Goal: Obtain resource: Download file/media

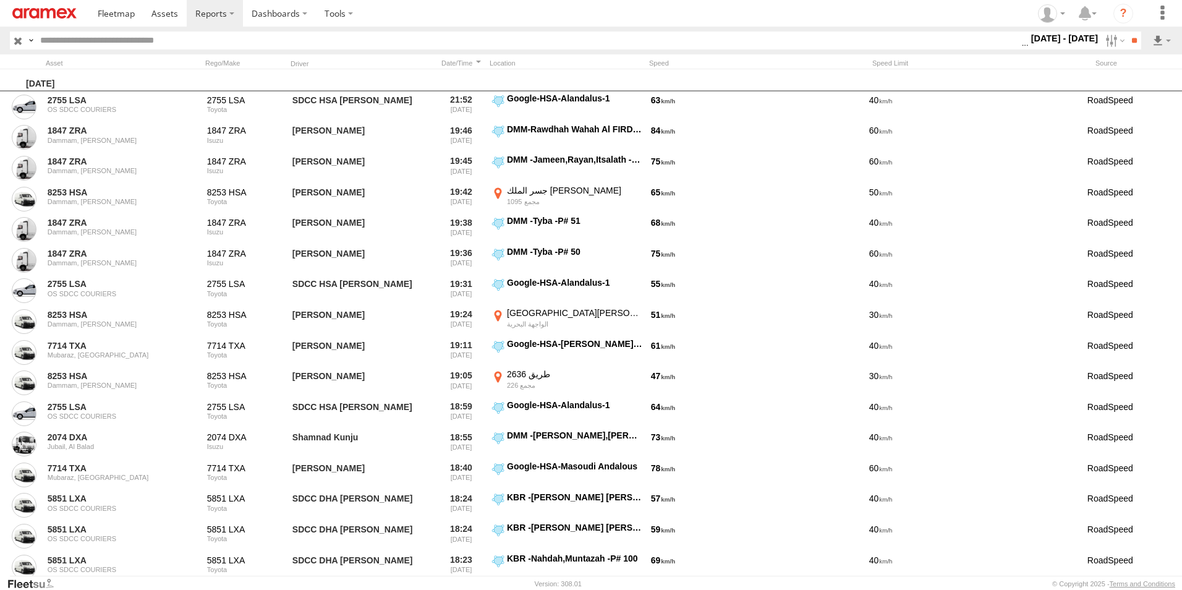
click at [230, 13] on label at bounding box center [215, 13] width 56 height 27
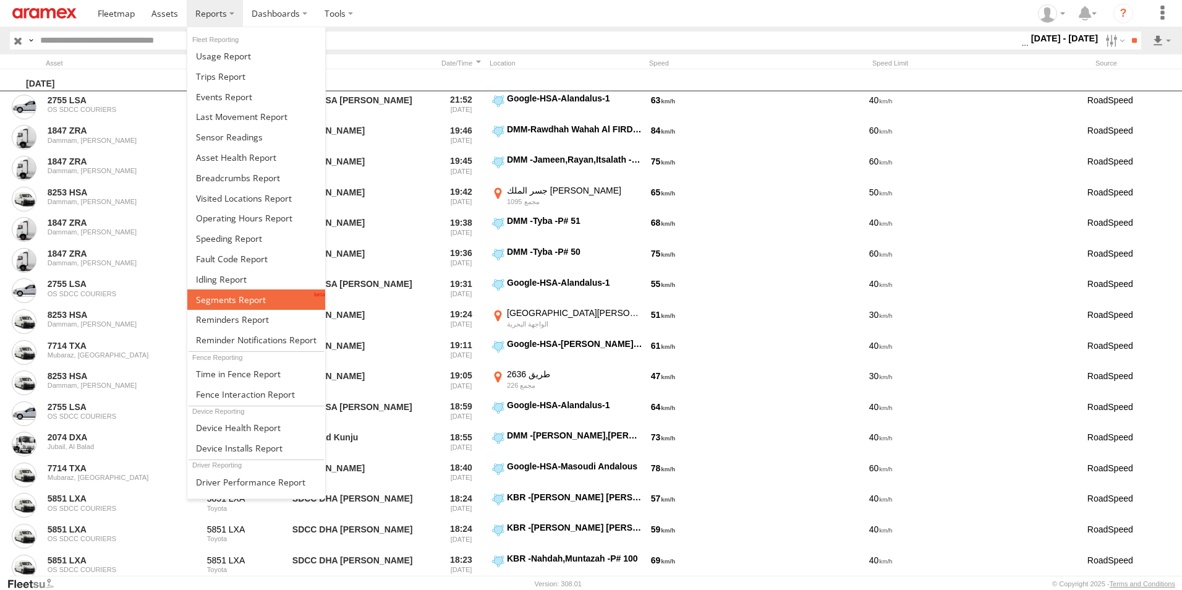
click at [252, 297] on span at bounding box center [231, 300] width 70 height 12
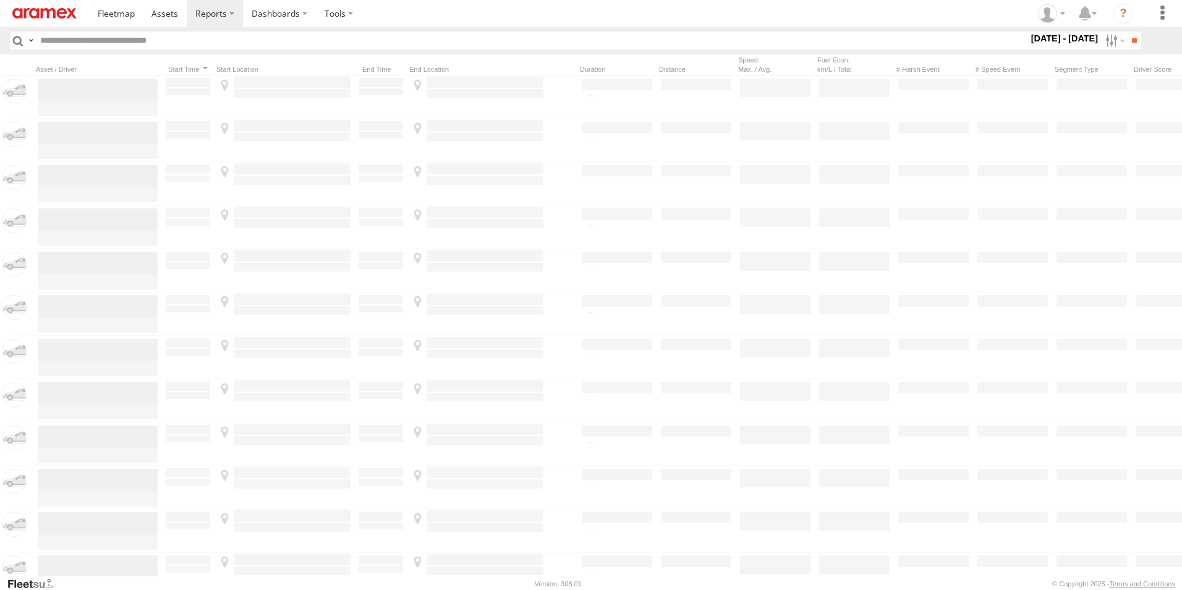
click at [0, 0] on label at bounding box center [0, 0] width 0 height 0
click at [0, 0] on span "[GEOGRAPHIC_DATA] (KSA)" at bounding box center [0, 0] width 0 height 0
click at [0, 0] on span "DHA - Dharan" at bounding box center [0, 0] width 0 height 0
click at [0, 0] on span "DHA Logistics" at bounding box center [0, 0] width 0 height 0
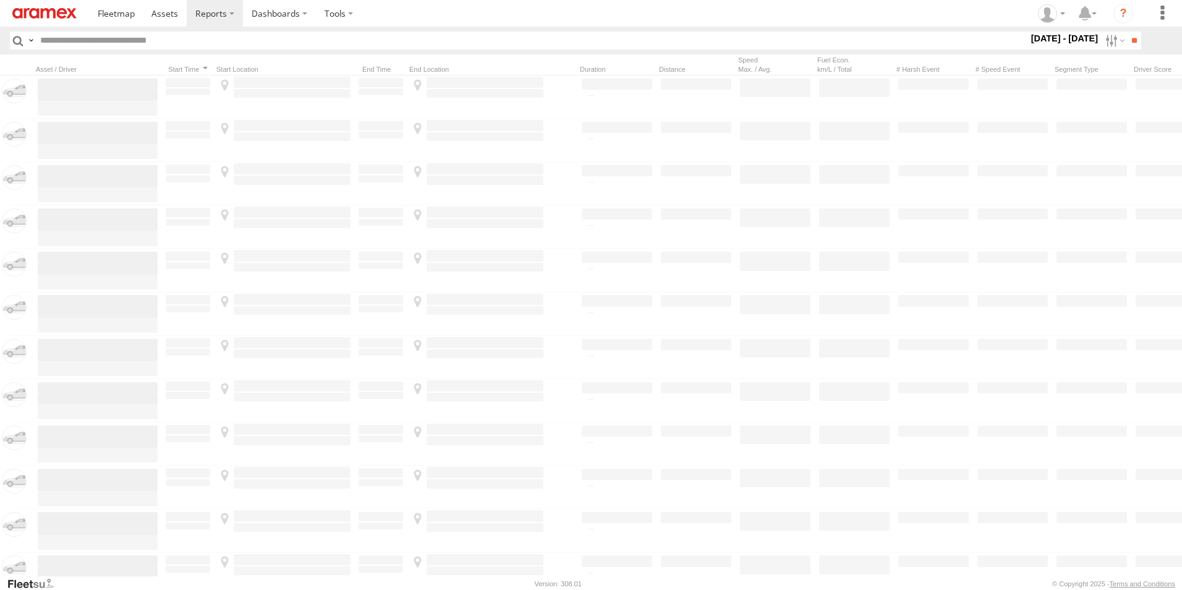
click at [0, 0] on span "Defleeted Vehicles DHA" at bounding box center [0, 0] width 0 height 0
click at [1133, 46] on input "**" at bounding box center [1134, 41] width 14 height 18
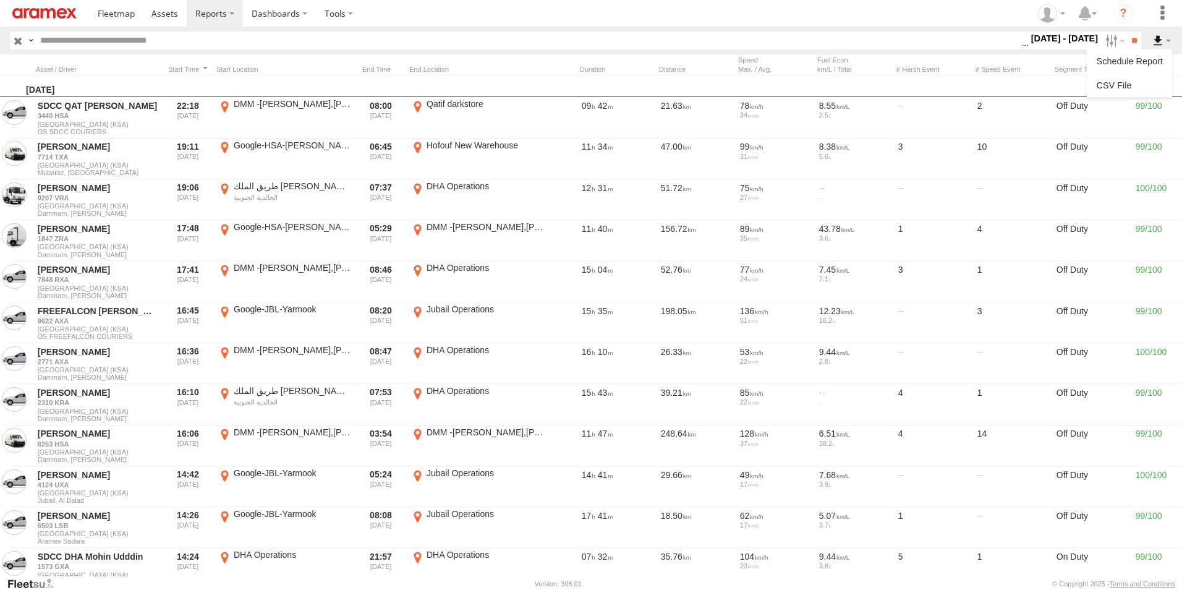
click at [1157, 41] on label at bounding box center [1161, 41] width 21 height 18
click at [1150, 77] on link at bounding box center [1129, 85] width 75 height 19
click at [1157, 39] on label at bounding box center [1161, 41] width 21 height 18
click at [1141, 87] on link at bounding box center [1129, 85] width 75 height 19
